Goal: Navigation & Orientation: Find specific page/section

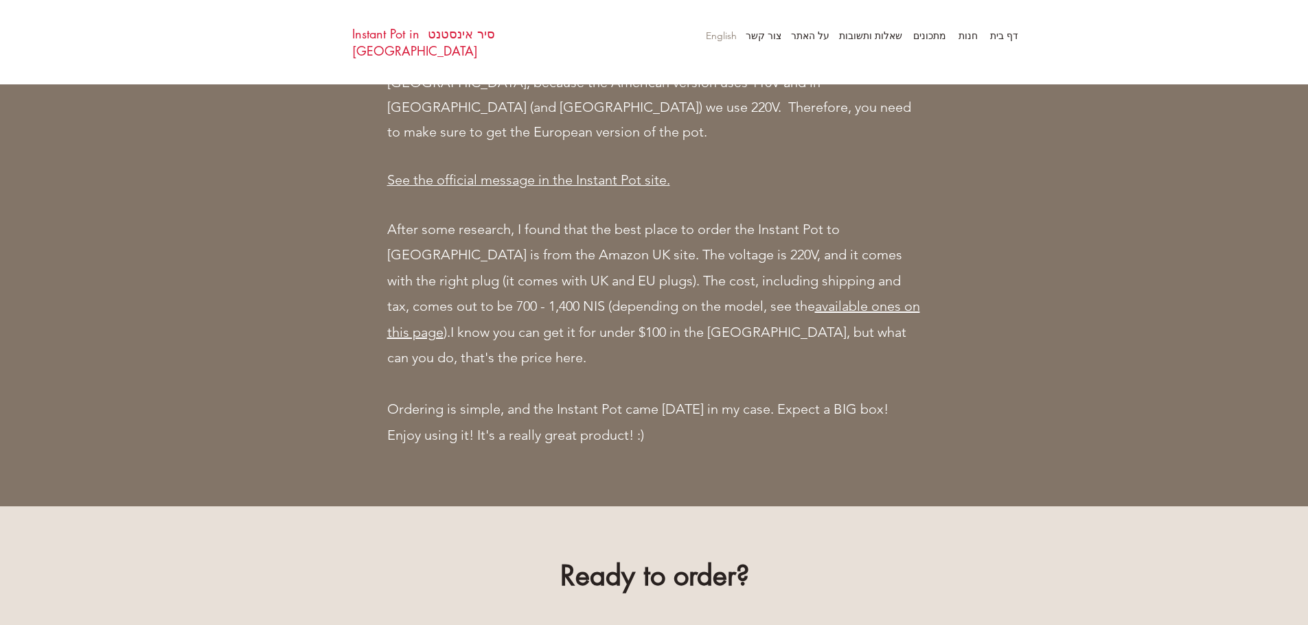
scroll to position [618, 0]
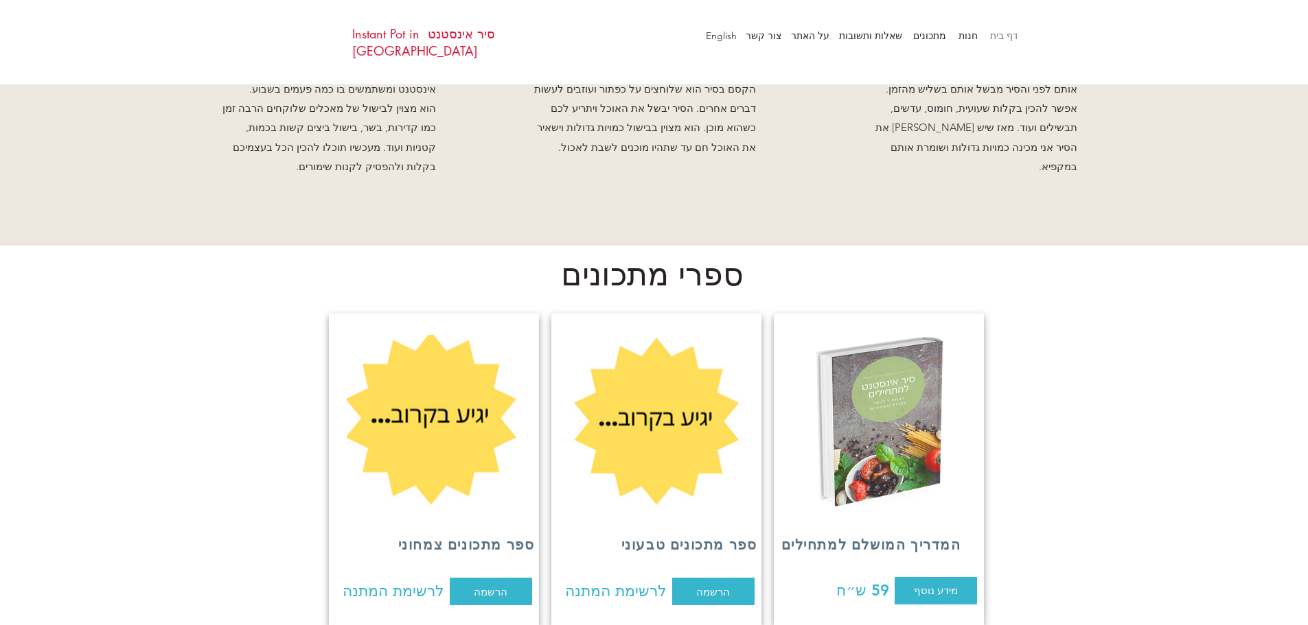
scroll to position [1648, 0]
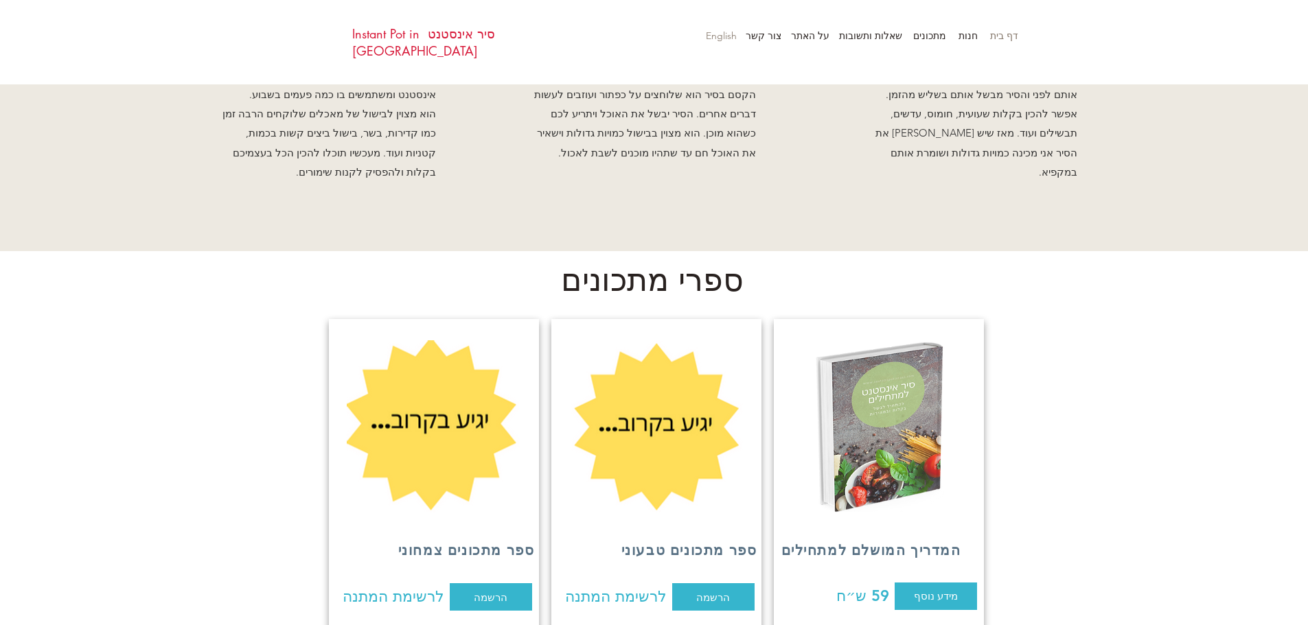
click at [713, 38] on p "English" at bounding box center [721, 35] width 45 height 21
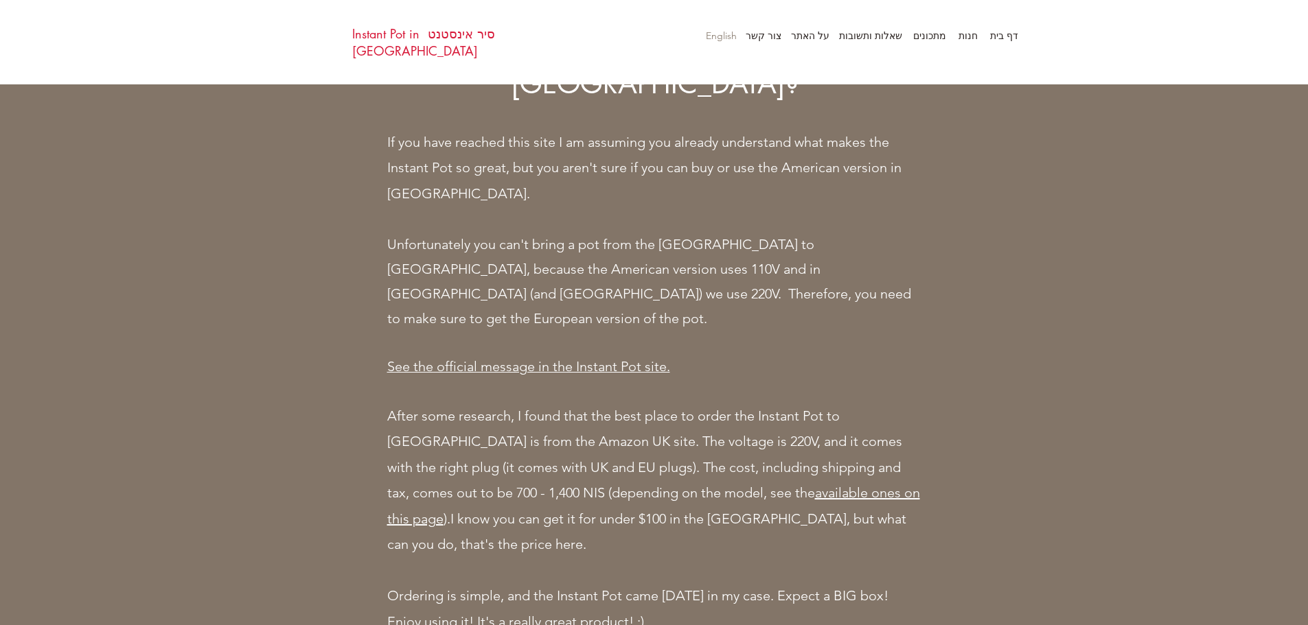
scroll to position [549, 0]
click at [641, 484] on link "available ones on this page" at bounding box center [653, 505] width 533 height 43
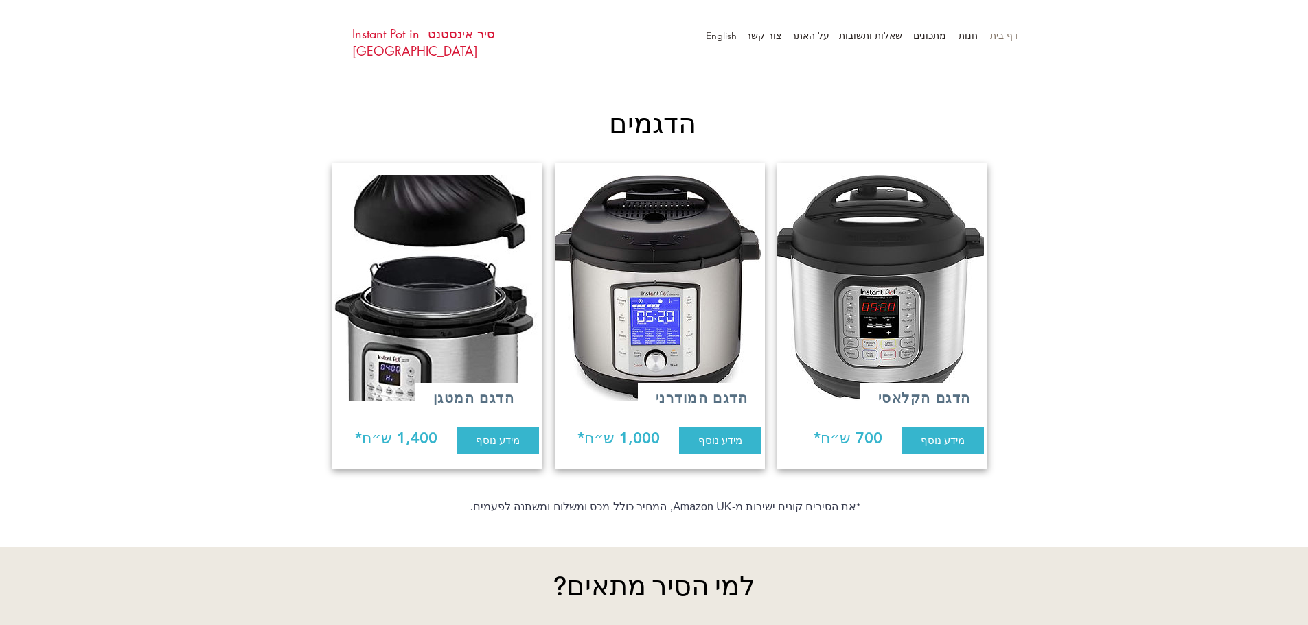
scroll to position [1030, 0]
